Goal: Transaction & Acquisition: Purchase product/service

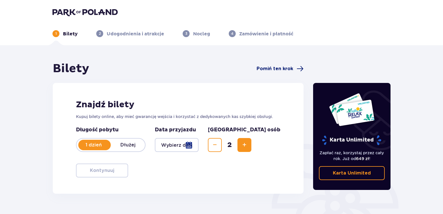
click at [284, 71] on span "Pomiń ten krok" at bounding box center [275, 69] width 37 height 6
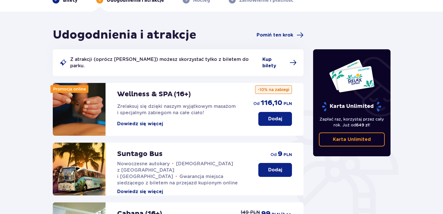
scroll to position [33, 0]
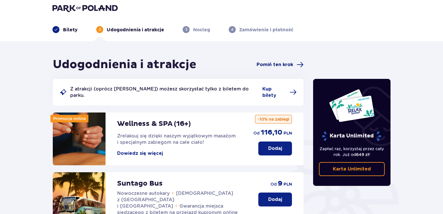
click at [276, 67] on span "Pomiń ten krok" at bounding box center [275, 64] width 37 height 6
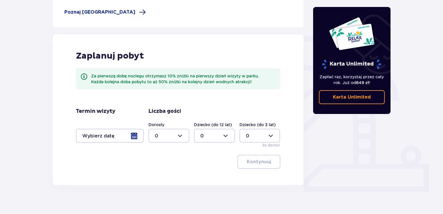
scroll to position [114, 0]
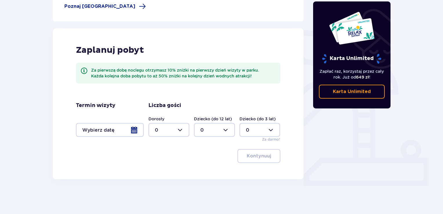
click at [161, 134] on div at bounding box center [168, 130] width 41 height 14
click at [168, 158] on div "1" at bounding box center [169, 160] width 28 height 6
type input "1"
click at [200, 130] on div at bounding box center [214, 130] width 41 height 14
click at [210, 157] on div "1" at bounding box center [214, 160] width 28 height 6
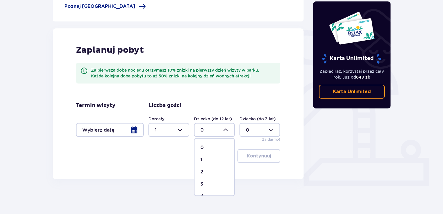
type input "1"
click at [124, 134] on div at bounding box center [110, 130] width 68 height 14
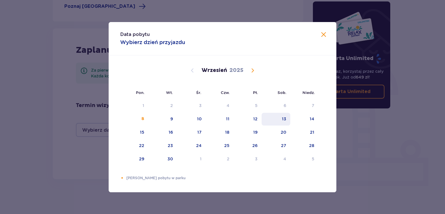
click at [277, 119] on div "13" at bounding box center [276, 119] width 29 height 13
click at [99, 147] on div "Data pobytu Wybierz dzień przyjazdu Pon. Wt. Śr. Czw. Pt. Sob. Niedz. Sierpień …" at bounding box center [222, 107] width 445 height 214
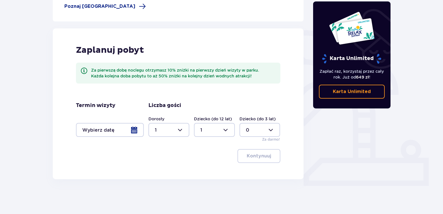
click at [129, 130] on div at bounding box center [110, 130] width 68 height 14
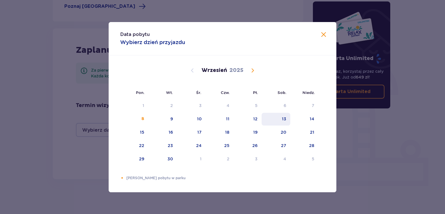
click at [286, 121] on div "13" at bounding box center [276, 119] width 29 height 13
click at [285, 119] on div "13" at bounding box center [284, 119] width 4 height 6
click at [90, 152] on div "Data pobytu Wybierz dzień przyjazdu Pon. Wt. Śr. Czw. Pt. Sob. Niedz. Sierpień …" at bounding box center [222, 107] width 445 height 214
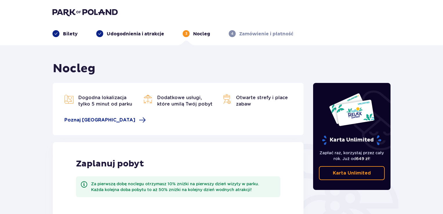
click at [243, 34] on p "Zamówienie i płatność" at bounding box center [266, 34] width 54 height 6
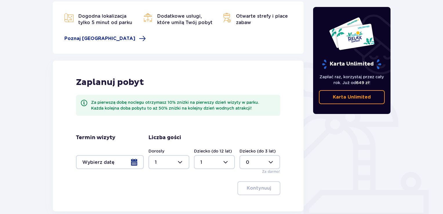
scroll to position [114, 0]
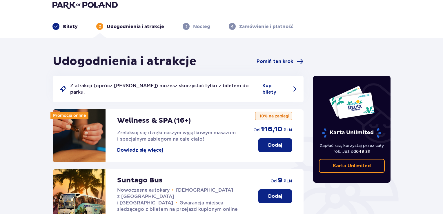
scroll to position [4, 0]
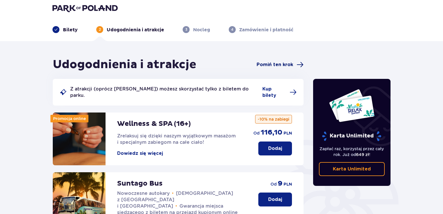
click at [286, 63] on span "Pomiń ten krok" at bounding box center [275, 64] width 37 height 6
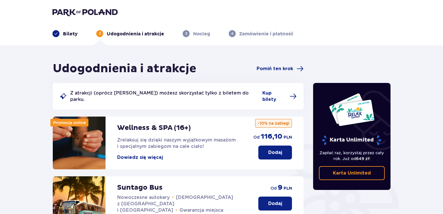
scroll to position [4, 0]
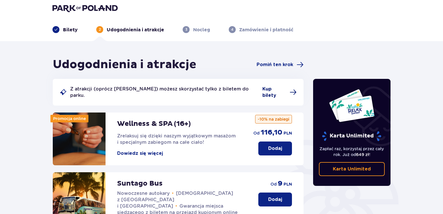
click at [264, 88] on span "Kup bilety" at bounding box center [274, 92] width 24 height 13
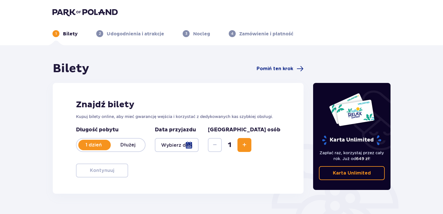
scroll to position [29, 0]
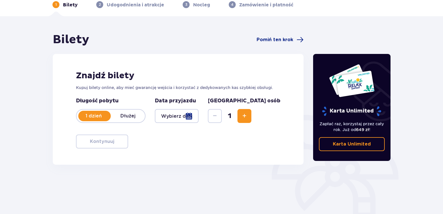
click at [199, 116] on div at bounding box center [177, 116] width 44 height 14
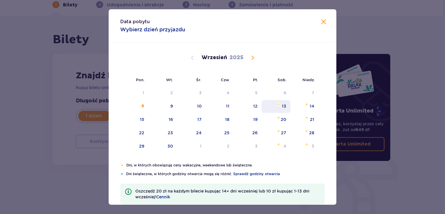
click at [283, 106] on div "13" at bounding box center [284, 106] width 4 height 6
type input "[DATE]"
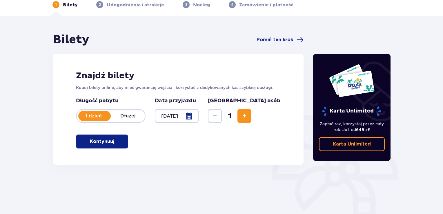
click at [112, 145] on span "button" at bounding box center [115, 141] width 7 height 7
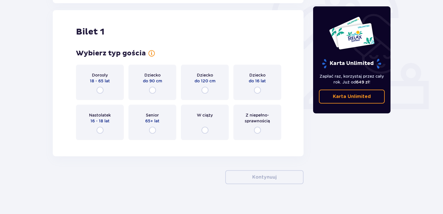
scroll to position [194, 0]
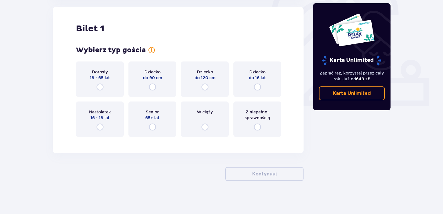
click at [253, 86] on div "Dziecko do 16 lat" at bounding box center [257, 78] width 48 height 35
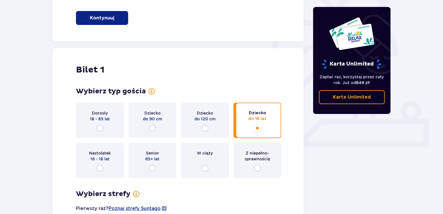
scroll to position [66, 0]
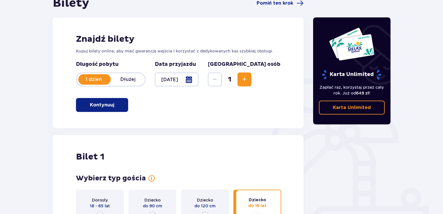
click at [248, 80] on span "Increase" at bounding box center [244, 79] width 7 height 7
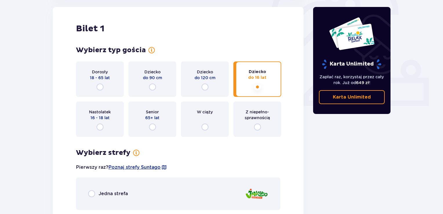
scroll to position [281, 0]
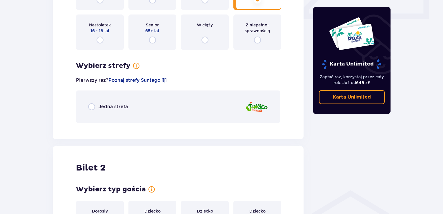
click at [102, 110] on div "Jedna strefa" at bounding box center [178, 106] width 204 height 32
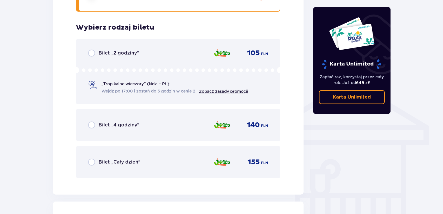
scroll to position [408, 0]
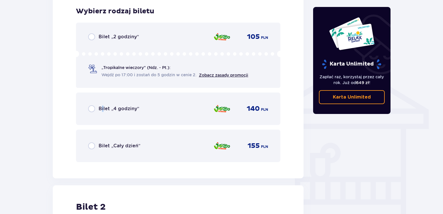
click at [103, 110] on p "Bilet „4 godziny”" at bounding box center [119, 109] width 41 height 6
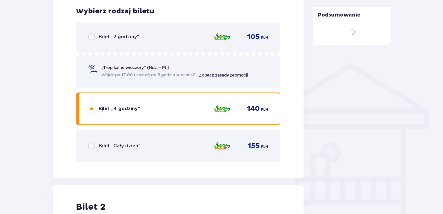
scroll to position [586, 0]
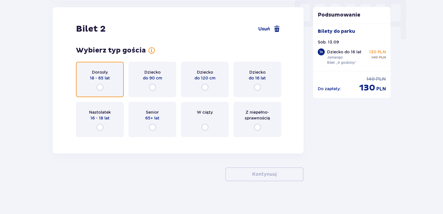
click at [102, 85] on input "radio" at bounding box center [100, 87] width 7 height 7
radio input "true"
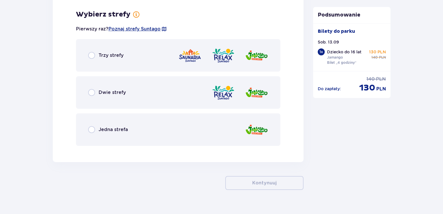
scroll to position [728, 0]
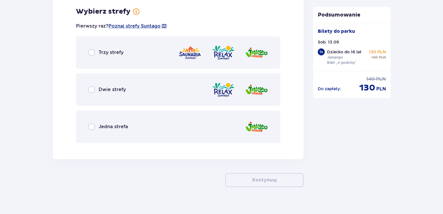
click at [103, 124] on p "Jedna strefa" at bounding box center [113, 126] width 29 height 6
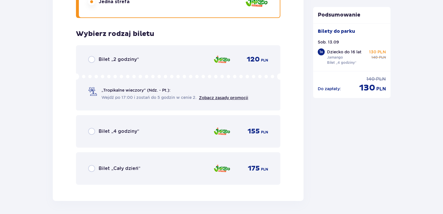
scroll to position [875, 0]
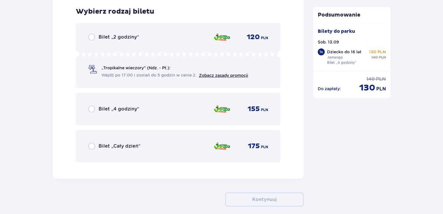
click at [106, 110] on p "Bilet „4 godziny”" at bounding box center [119, 109] width 41 height 6
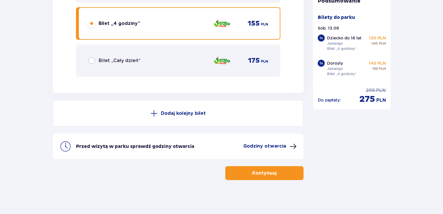
scroll to position [961, 0]
click at [272, 172] on button "Kontynuuj" at bounding box center [264, 173] width 78 height 14
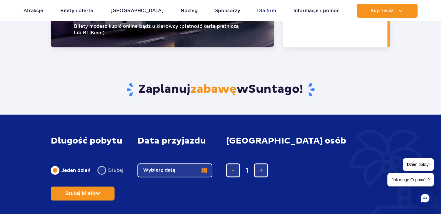
scroll to position [783, 0]
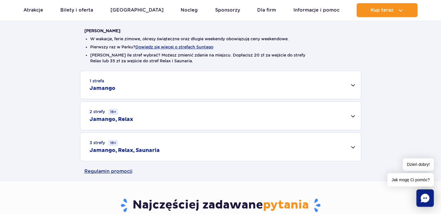
scroll to position [145, 0]
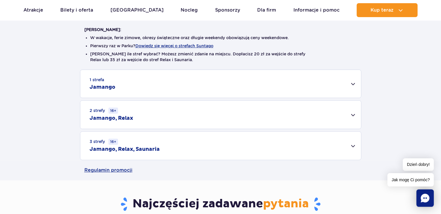
click at [226, 83] on div "1 strefa Jamango" at bounding box center [220, 84] width 281 height 28
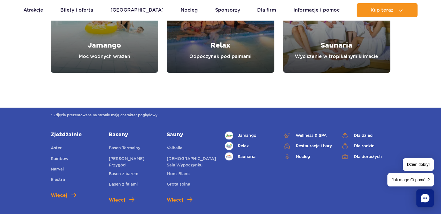
scroll to position [899, 0]
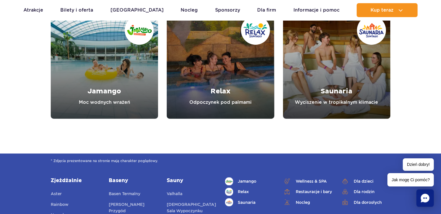
click at [109, 95] on link "Jamango" at bounding box center [104, 64] width 107 height 107
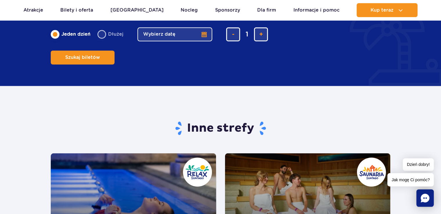
scroll to position [986, 0]
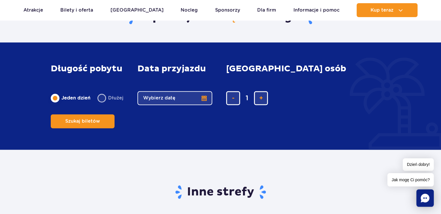
click at [176, 105] on button "Wybierz datę" at bounding box center [174, 98] width 75 height 14
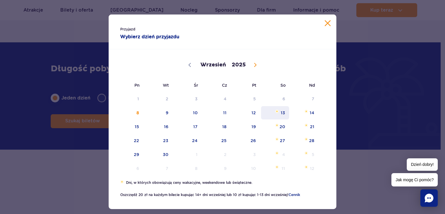
click at [276, 116] on span "13" at bounding box center [275, 112] width 29 height 13
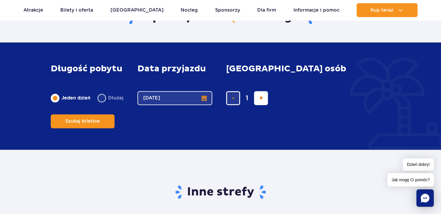
click at [261, 98] on span "dodaj bilet" at bounding box center [261, 98] width 4 height 0
type input "2"
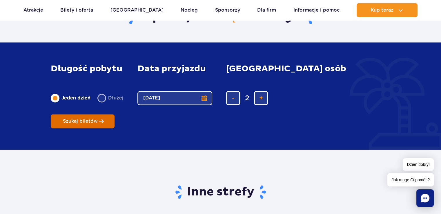
click at [114, 114] on button "Szukaj biletów" at bounding box center [83, 121] width 64 height 14
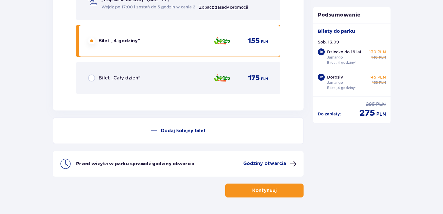
scroll to position [961, 0]
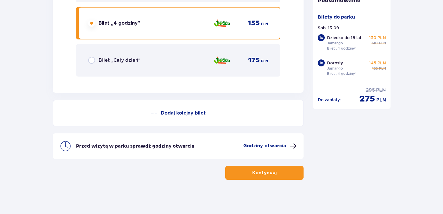
click at [254, 170] on p "Kontynuuj" at bounding box center [264, 173] width 24 height 6
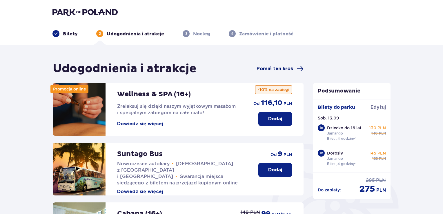
click at [278, 70] on span "Pomiń ten krok" at bounding box center [275, 69] width 37 height 6
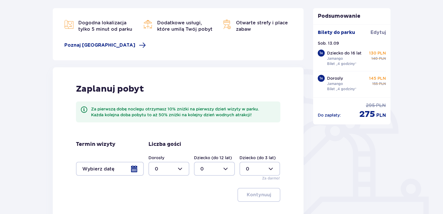
scroll to position [106, 0]
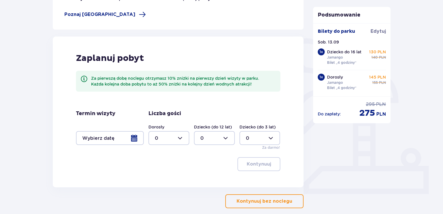
click at [256, 200] on p "Kontynuuj bez noclegu" at bounding box center [265, 201] width 56 height 6
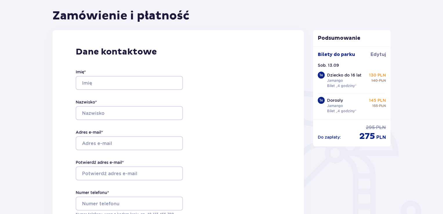
scroll to position [87, 0]
